Goal: Transaction & Acquisition: Purchase product/service

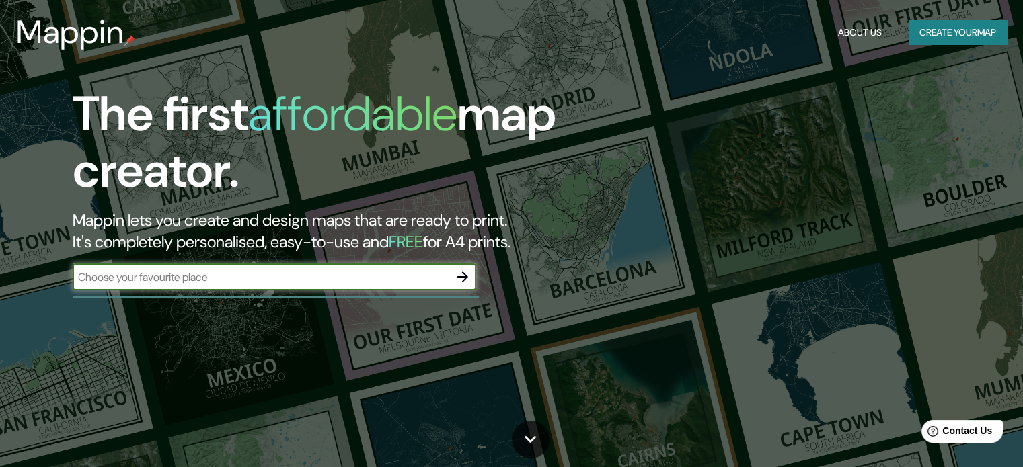
click at [931, 36] on button "Create your map" at bounding box center [958, 32] width 98 height 25
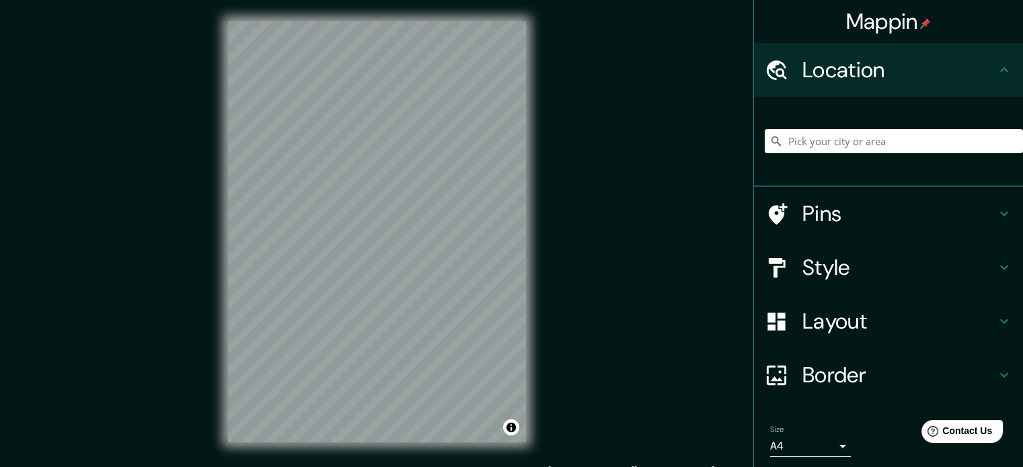
scroll to position [17, 0]
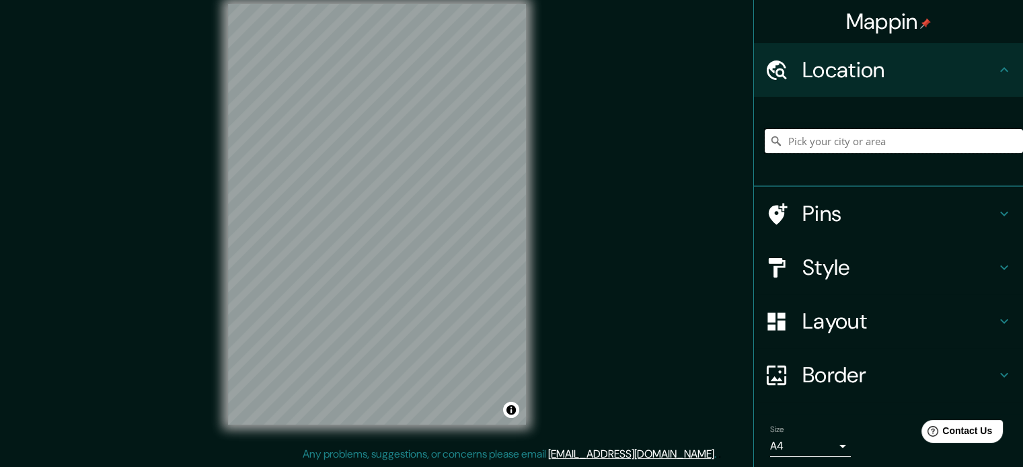
click at [810, 144] on input "Pick your city or area" at bounding box center [894, 141] width 258 height 24
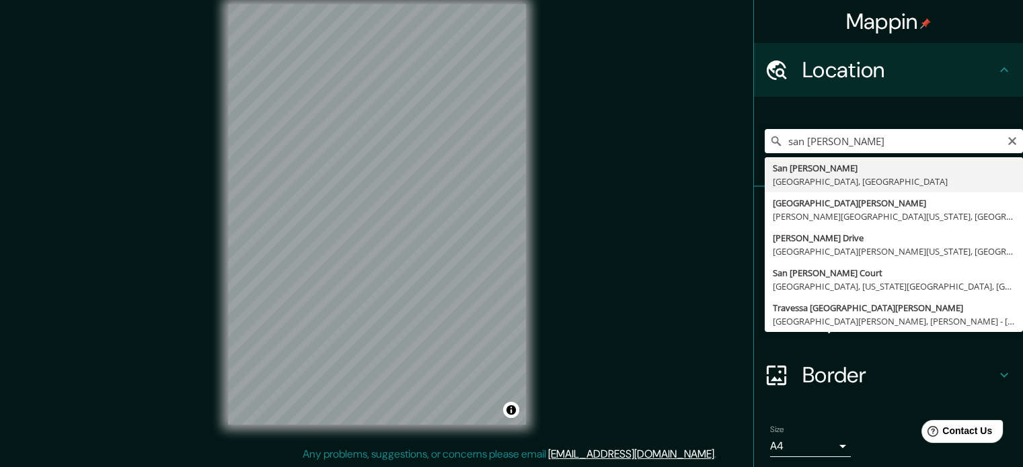
type input "[GEOGRAPHIC_DATA][PERSON_NAME], [GEOGRAPHIC_DATA], [GEOGRAPHIC_DATA]"
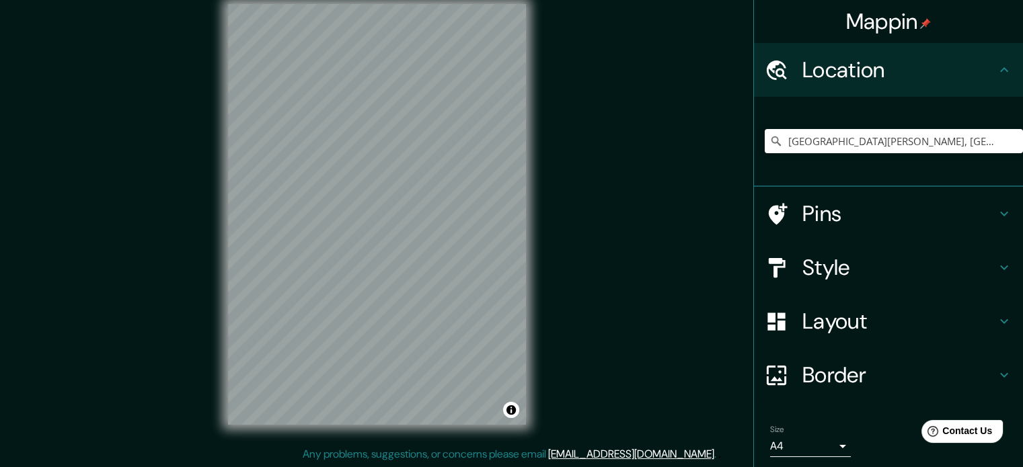
click at [839, 336] on div "Layout" at bounding box center [888, 322] width 269 height 54
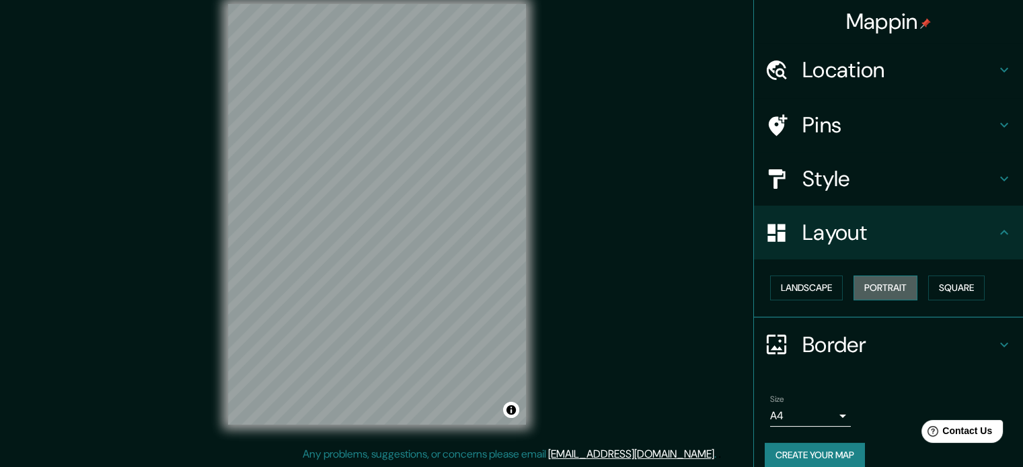
click at [878, 284] on button "Portrait" at bounding box center [885, 288] width 64 height 25
click at [931, 286] on button "Square" at bounding box center [956, 288] width 56 height 25
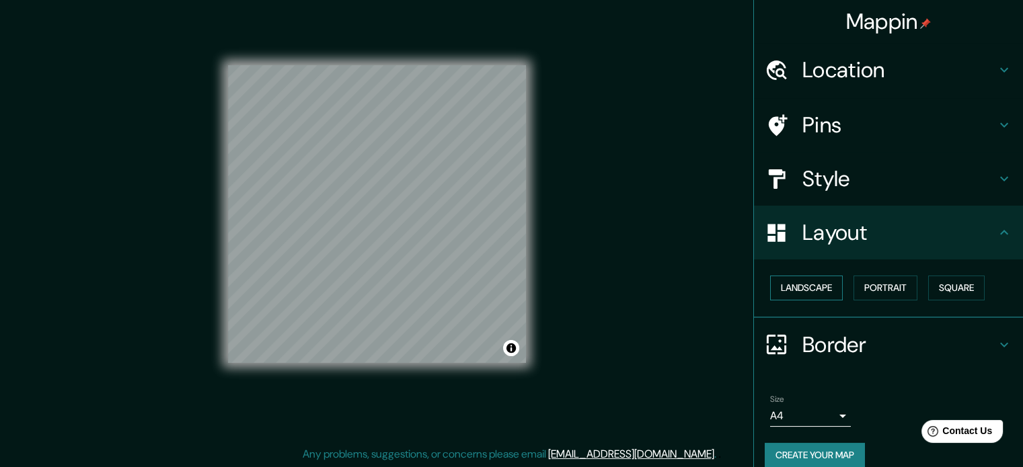
click at [811, 291] on button "Landscape" at bounding box center [806, 288] width 73 height 25
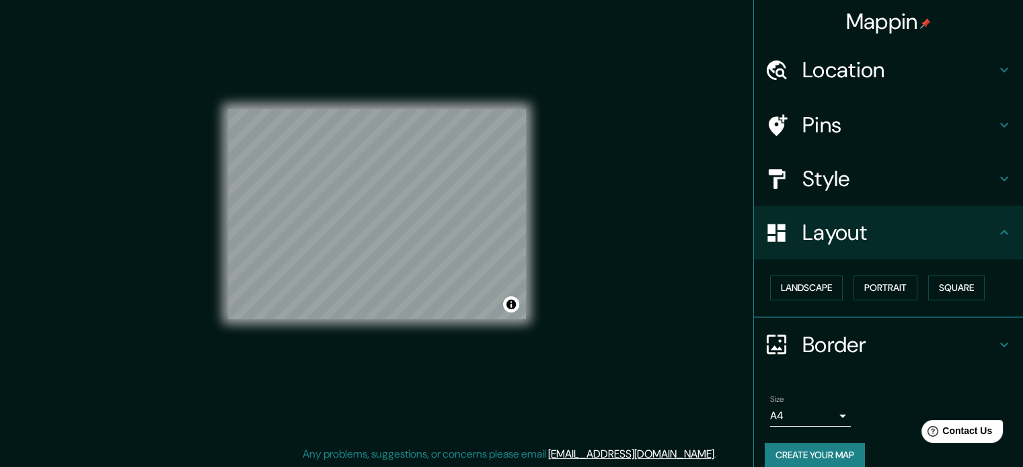
click at [876, 69] on h4 "Location" at bounding box center [899, 69] width 194 height 27
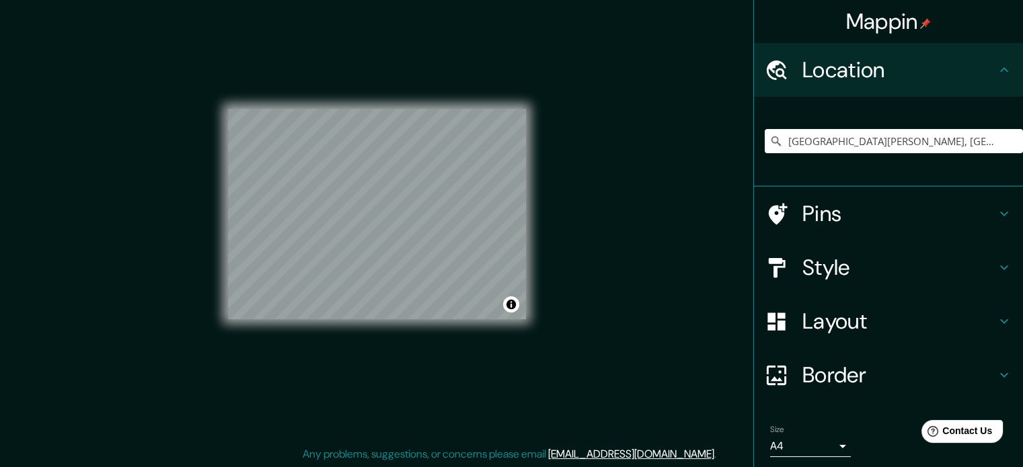
click at [876, 69] on h4 "Location" at bounding box center [899, 69] width 194 height 27
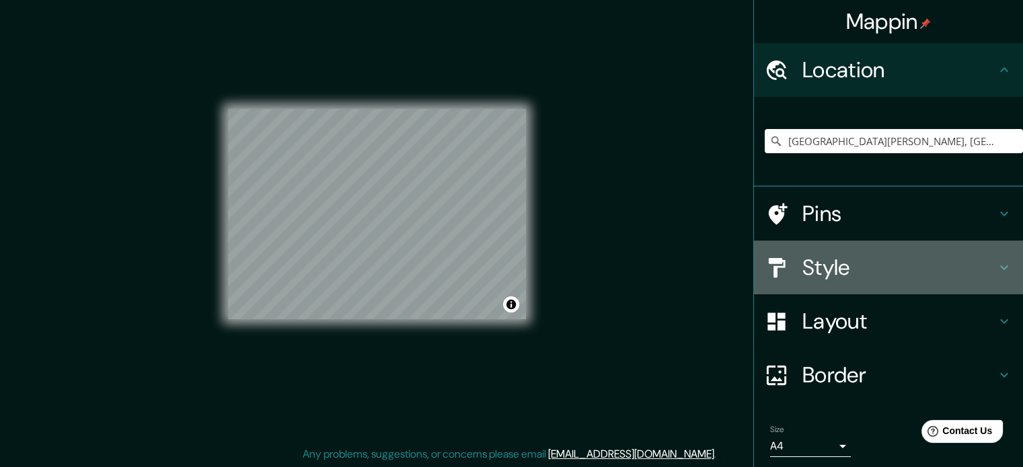
click at [861, 249] on div "Style" at bounding box center [888, 268] width 269 height 54
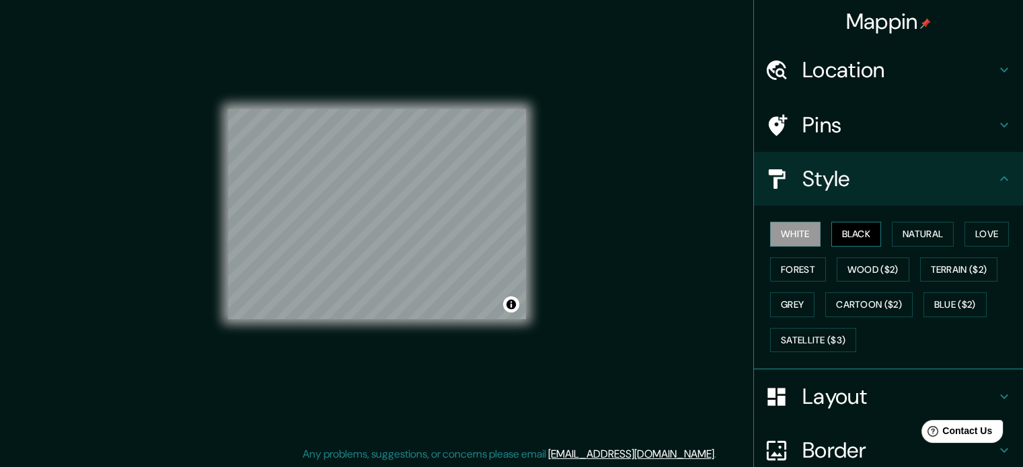
click at [847, 236] on button "Black" at bounding box center [856, 234] width 50 height 25
click at [923, 239] on button "Natural" at bounding box center [923, 234] width 62 height 25
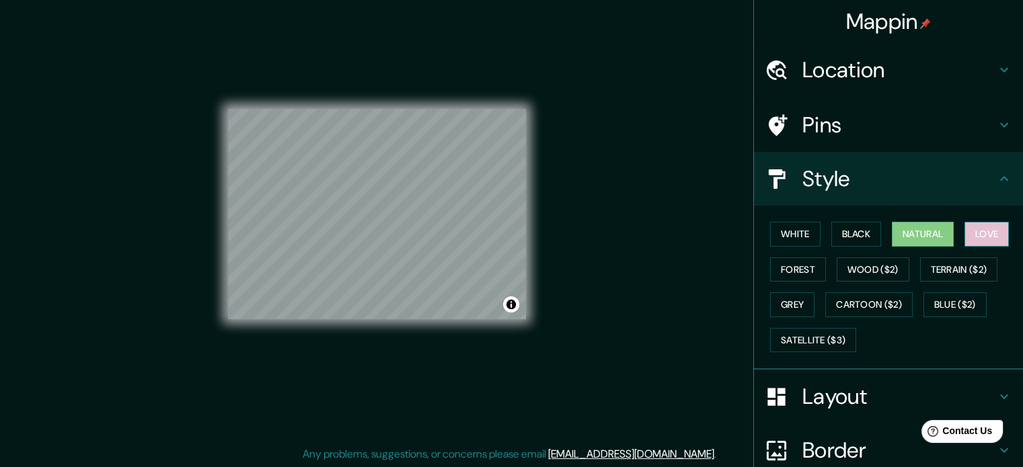
click at [974, 235] on button "Love" at bounding box center [986, 234] width 44 height 25
click at [796, 270] on button "Forest" at bounding box center [798, 270] width 56 height 25
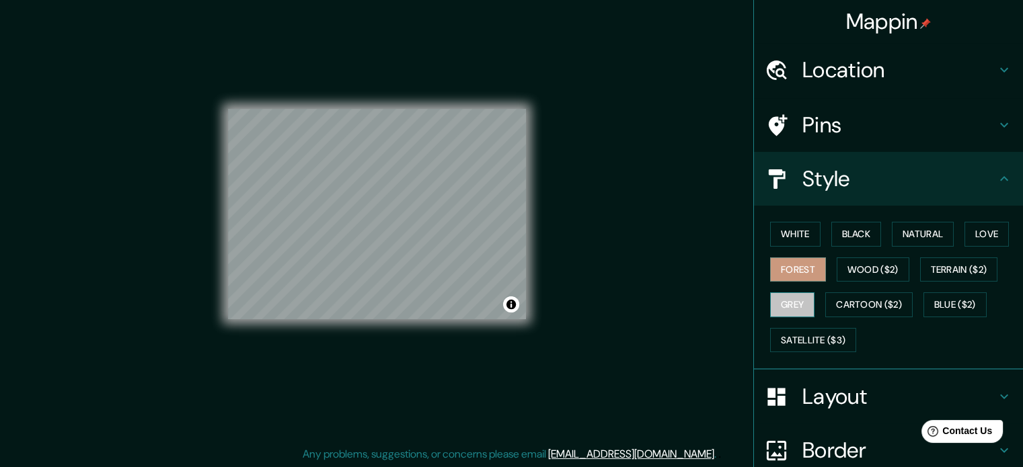
click at [785, 306] on button "Grey" at bounding box center [792, 305] width 44 height 25
click at [793, 232] on button "White" at bounding box center [795, 234] width 50 height 25
click at [810, 142] on div "Pins" at bounding box center [888, 125] width 269 height 54
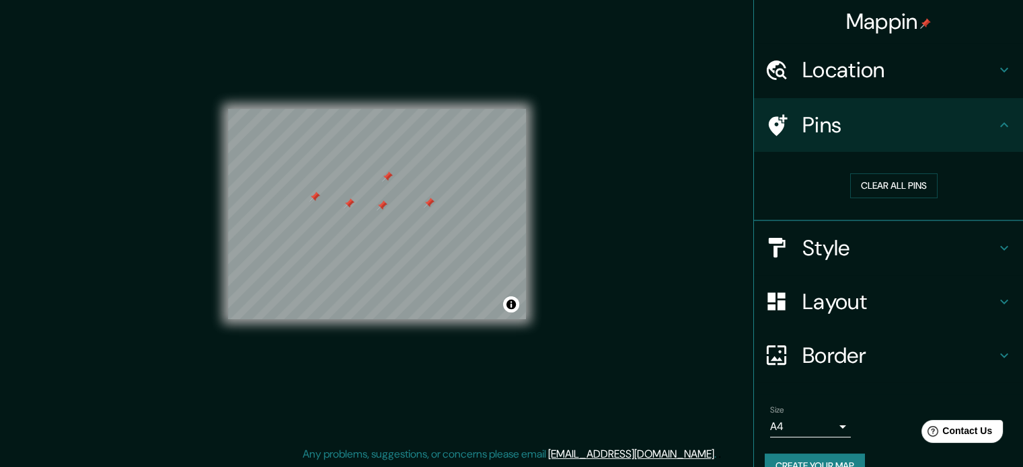
click at [424, 199] on div at bounding box center [429, 203] width 11 height 11
click at [874, 187] on button "Clear all pins" at bounding box center [893, 186] width 87 height 25
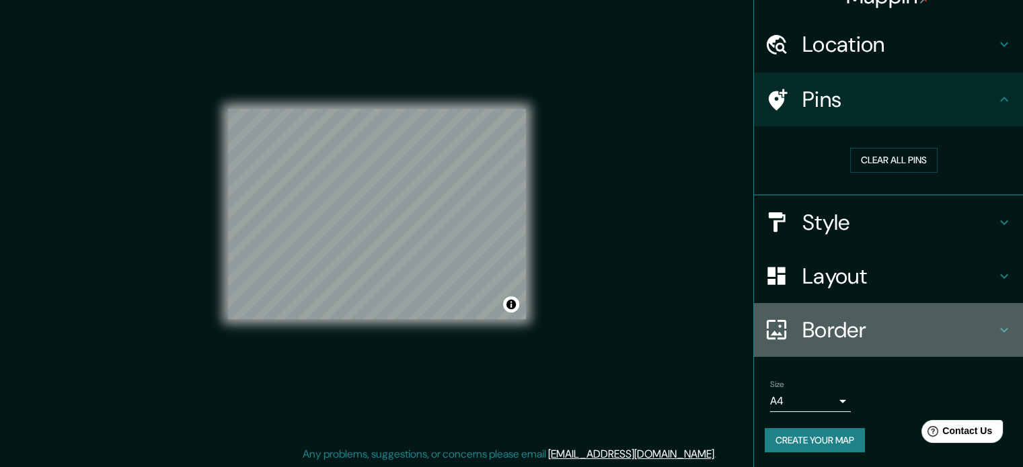
click at [882, 332] on h4 "Border" at bounding box center [899, 330] width 194 height 27
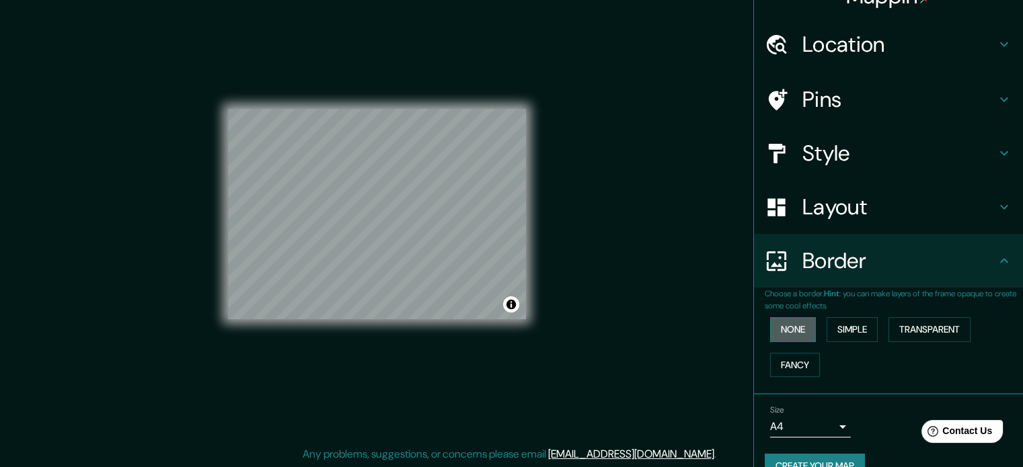
click at [794, 330] on button "None" at bounding box center [793, 329] width 46 height 25
click at [827, 330] on button "Simple" at bounding box center [852, 329] width 51 height 25
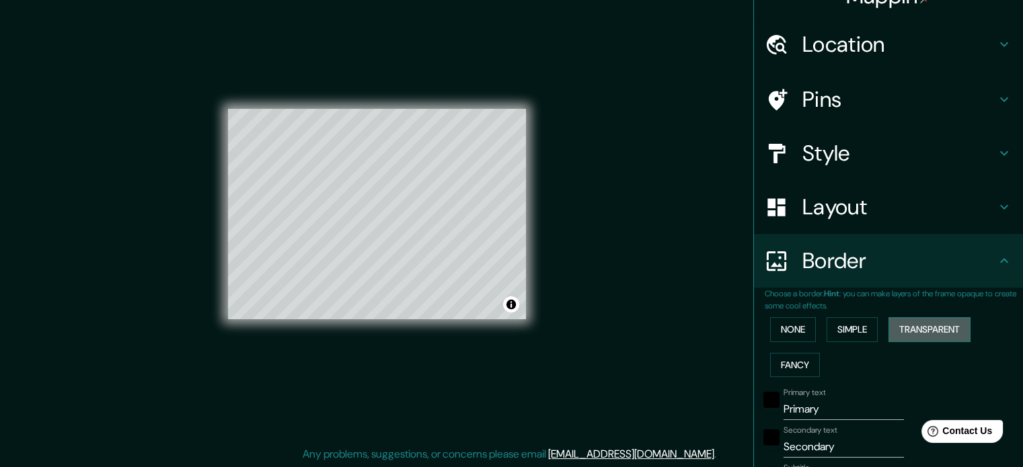
click at [912, 333] on button "Transparent" at bounding box center [929, 329] width 82 height 25
click at [788, 361] on button "Fancy" at bounding box center [795, 365] width 50 height 25
click at [790, 328] on button "None" at bounding box center [793, 329] width 46 height 25
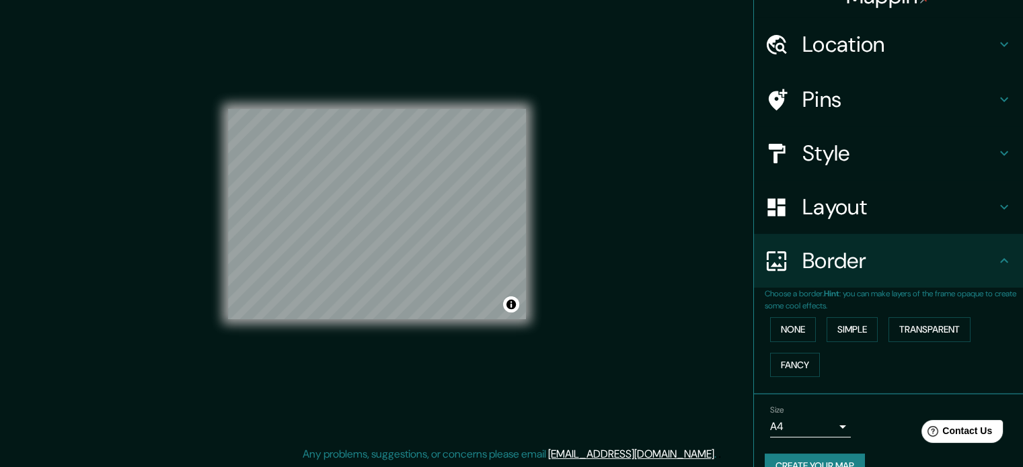
scroll to position [0, 0]
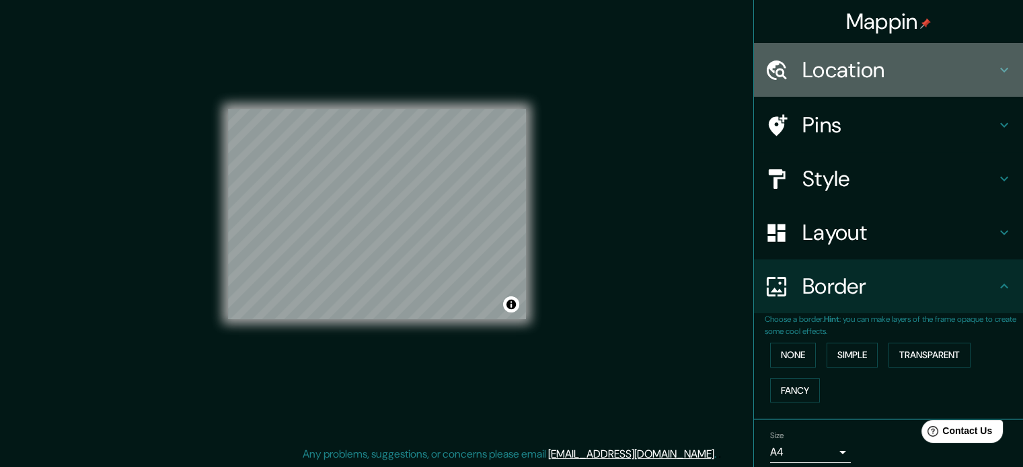
click at [888, 68] on h4 "Location" at bounding box center [899, 69] width 194 height 27
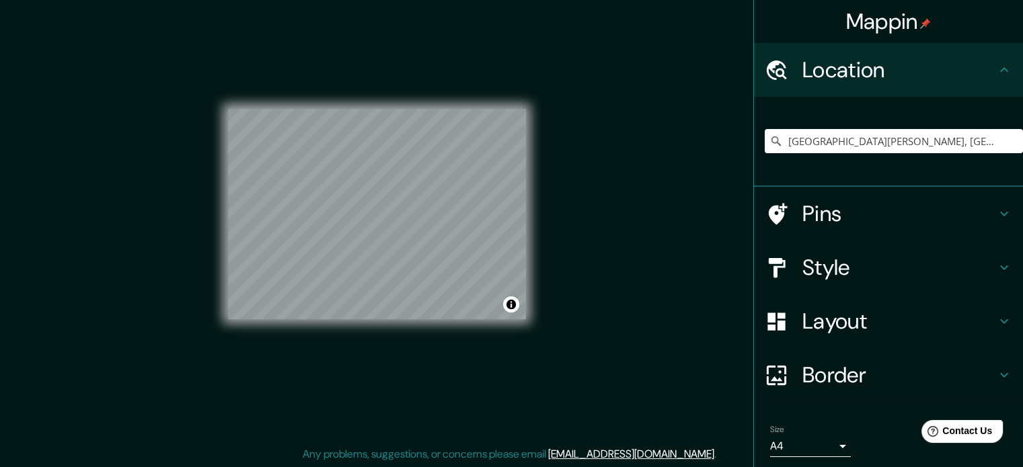
click at [888, 68] on h4 "Location" at bounding box center [899, 69] width 194 height 27
click at [866, 307] on div "Layout" at bounding box center [888, 322] width 269 height 54
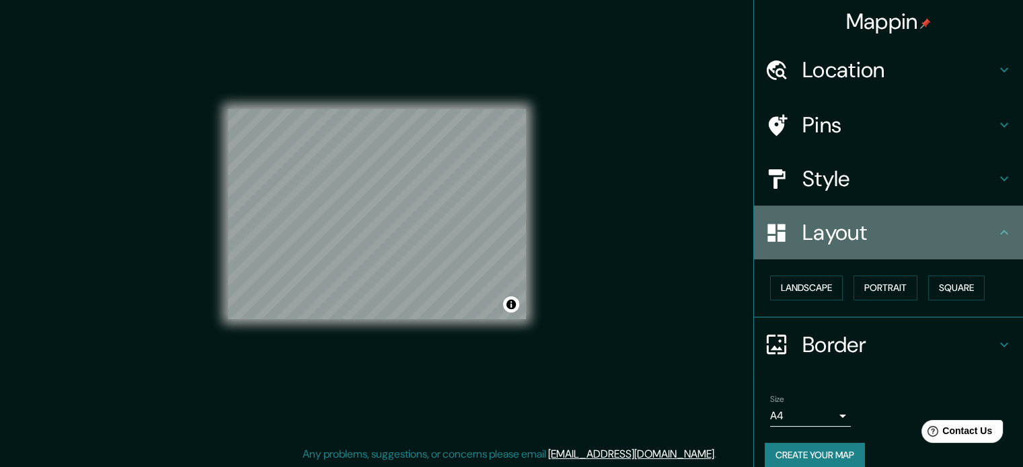
click at [895, 233] on h4 "Layout" at bounding box center [899, 232] width 194 height 27
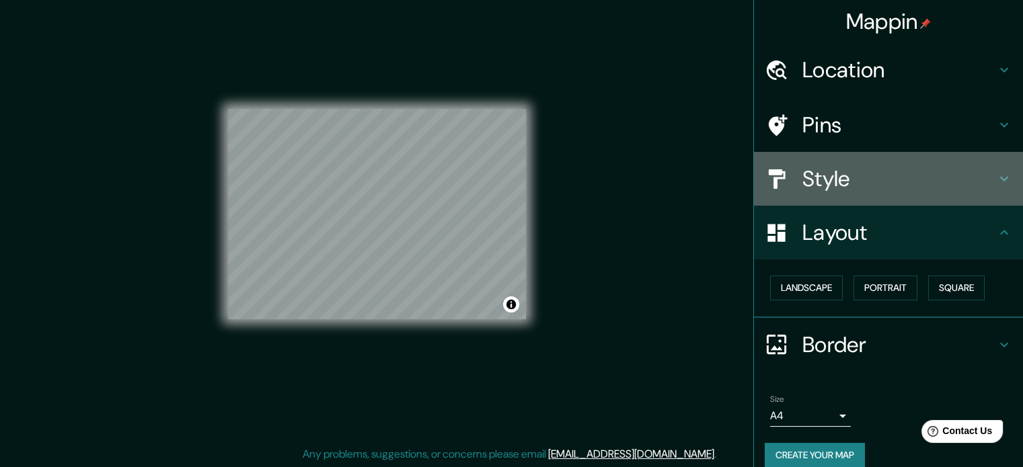
click at [889, 189] on h4 "Style" at bounding box center [899, 178] width 194 height 27
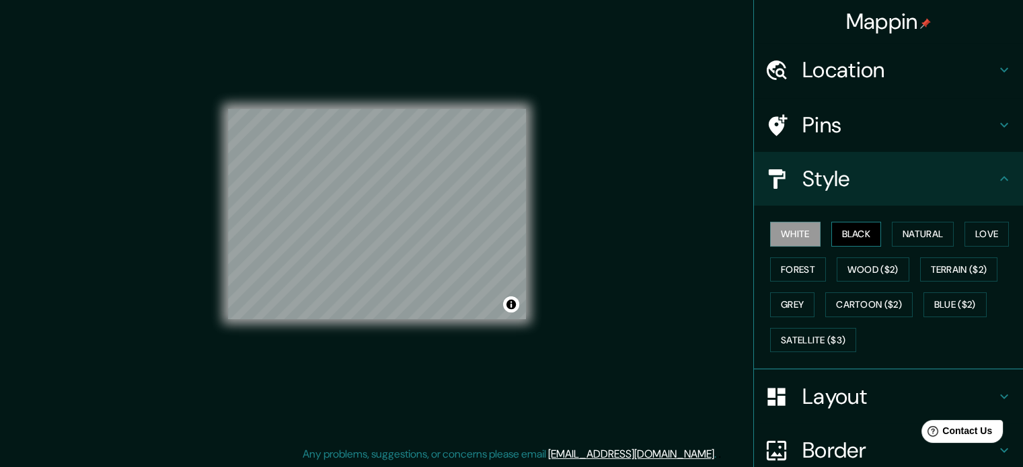
click at [858, 229] on button "Black" at bounding box center [856, 234] width 50 height 25
click at [925, 236] on button "Natural" at bounding box center [923, 234] width 62 height 25
click at [1000, 174] on icon at bounding box center [1004, 179] width 16 height 16
click at [996, 182] on icon at bounding box center [1004, 179] width 16 height 16
click at [996, 397] on icon at bounding box center [1004, 397] width 16 height 16
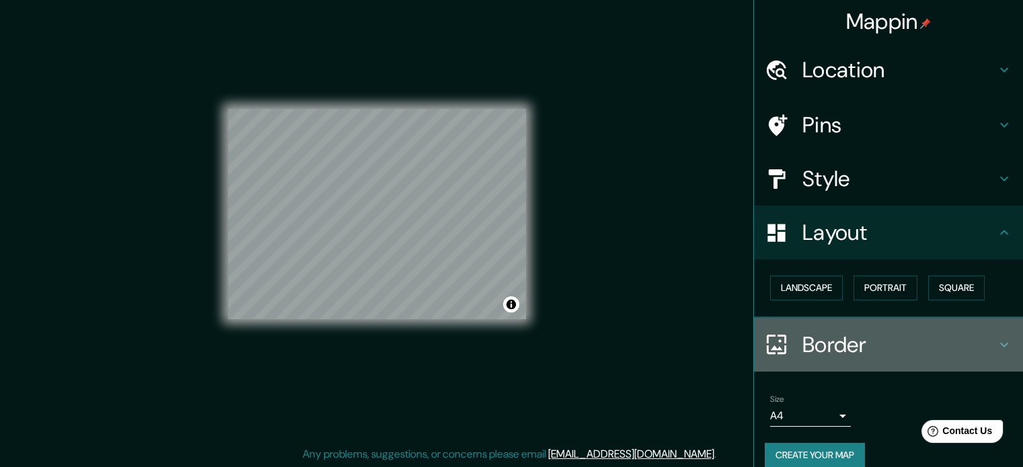
click at [980, 335] on h4 "Border" at bounding box center [899, 345] width 194 height 27
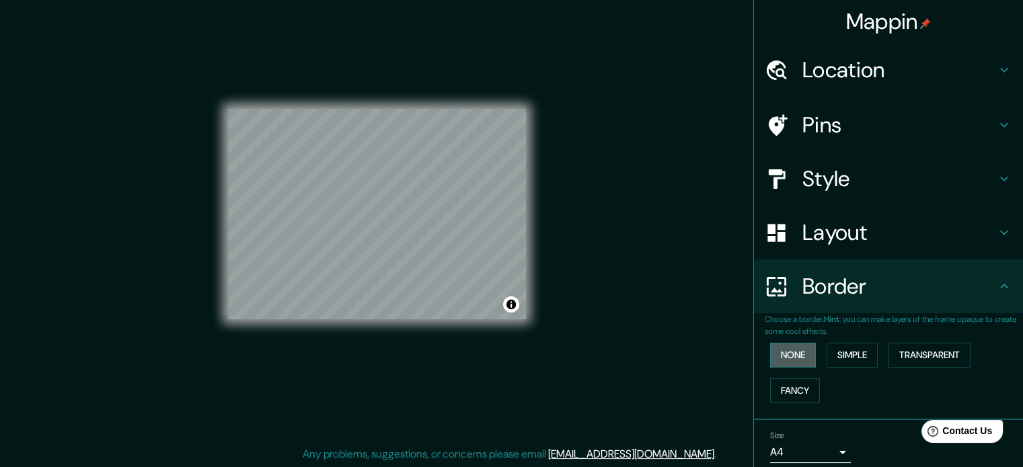
click at [788, 346] on button "None" at bounding box center [793, 355] width 46 height 25
click at [996, 283] on icon at bounding box center [1004, 286] width 16 height 16
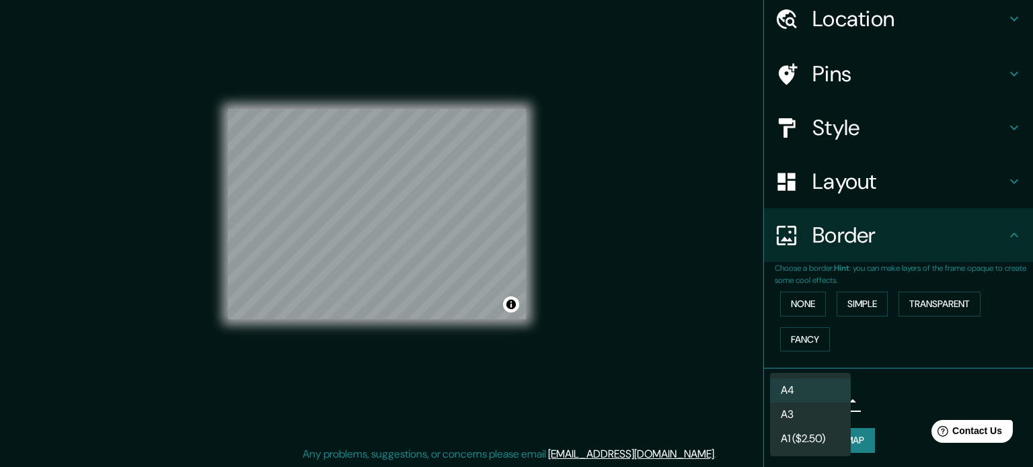
click at [833, 398] on body "Mappin Location [GEOGRAPHIC_DATA][PERSON_NAME], [GEOGRAPHIC_DATA], [GEOGRAPHIC_…" at bounding box center [516, 216] width 1033 height 467
click at [827, 389] on li "A4" at bounding box center [810, 391] width 81 height 24
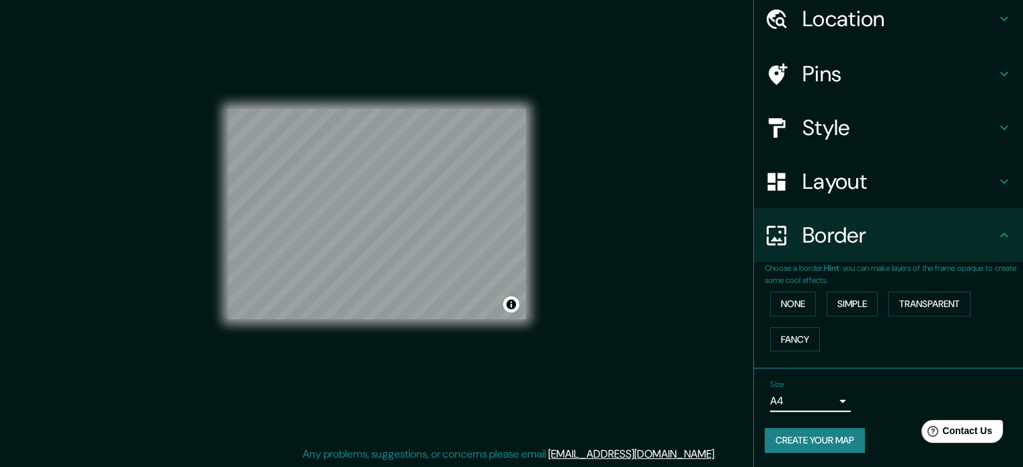
click at [850, 137] on h4 "Style" at bounding box center [899, 127] width 194 height 27
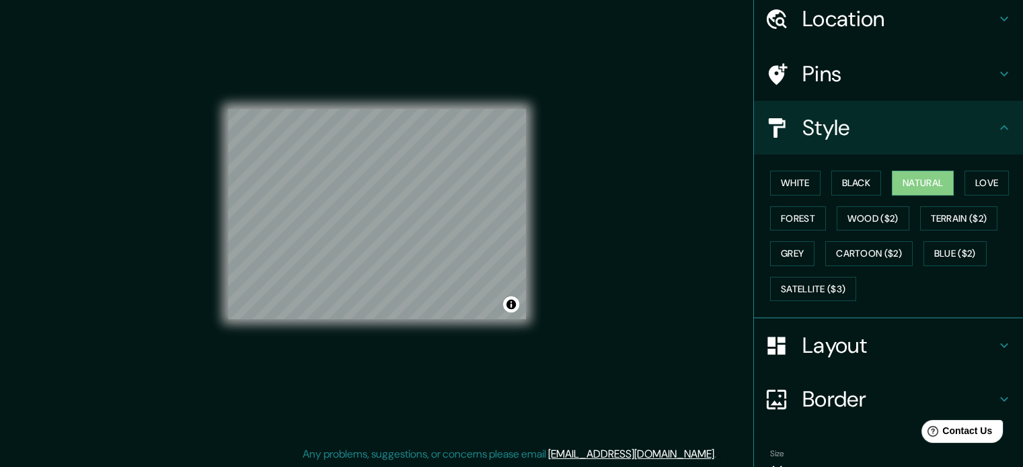
click at [850, 137] on h4 "Style" at bounding box center [899, 127] width 194 height 27
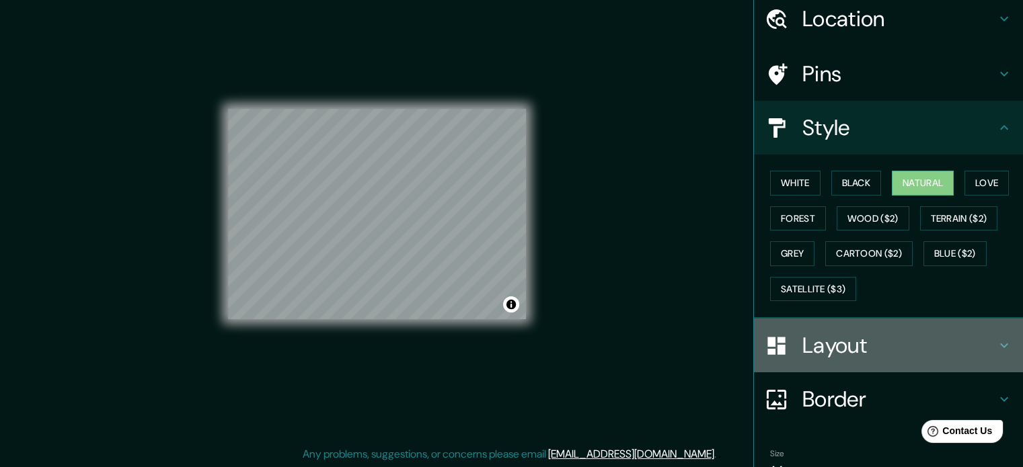
click at [855, 344] on h4 "Layout" at bounding box center [899, 345] width 194 height 27
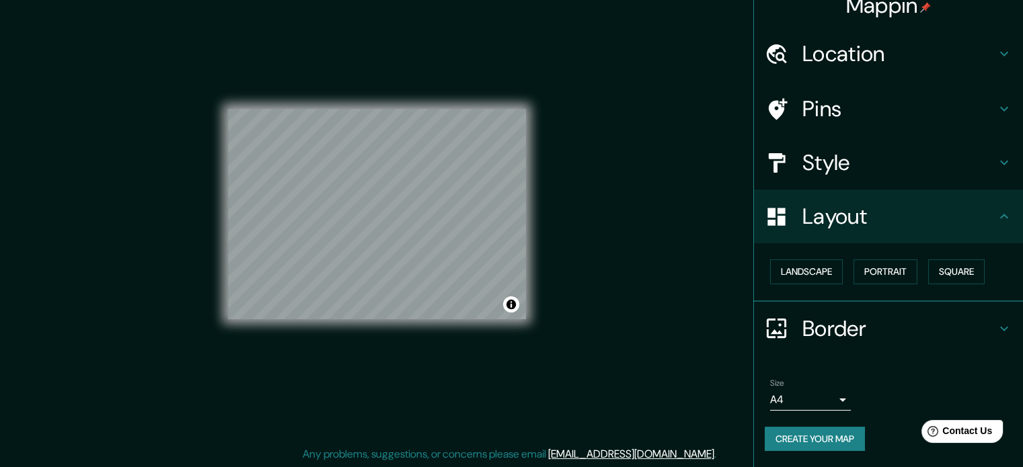
scroll to position [15, 0]
click at [942, 270] on button "Square" at bounding box center [956, 273] width 56 height 25
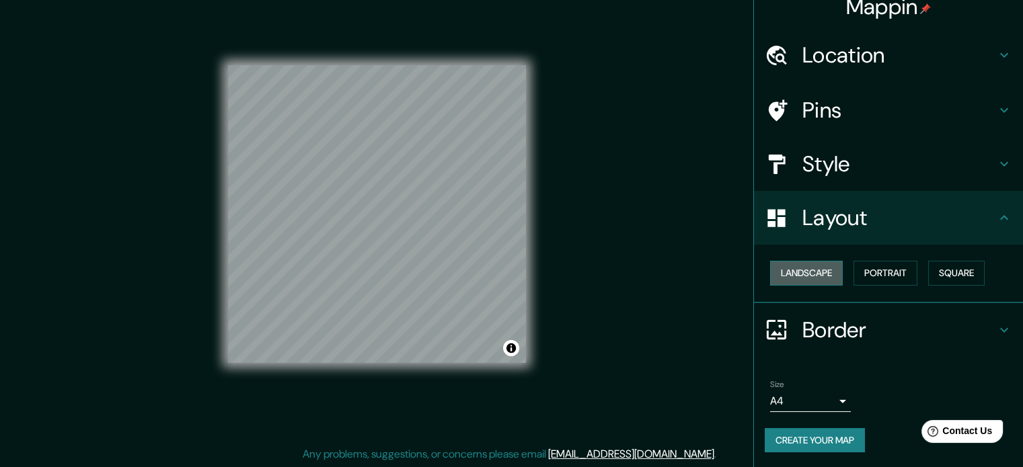
click at [812, 274] on button "Landscape" at bounding box center [806, 273] width 73 height 25
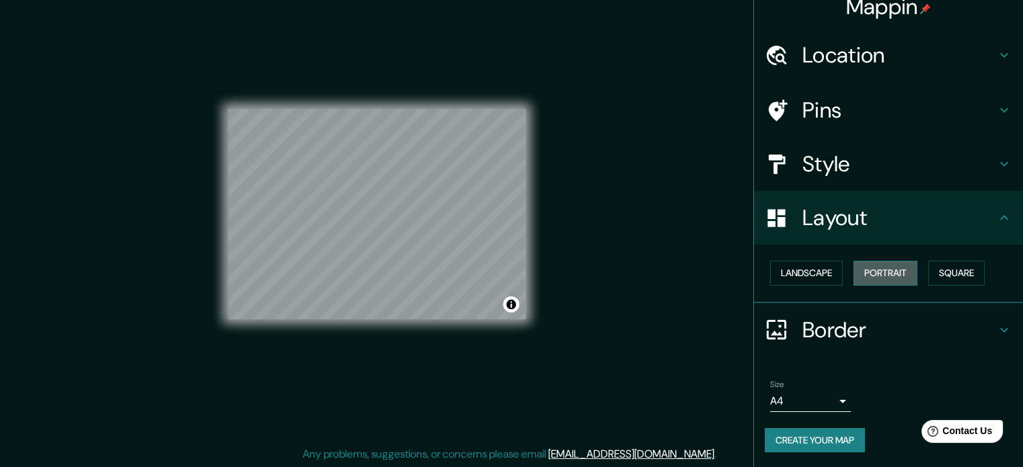
click at [872, 270] on button "Portrait" at bounding box center [885, 273] width 64 height 25
